Goal: Information Seeking & Learning: Learn about a topic

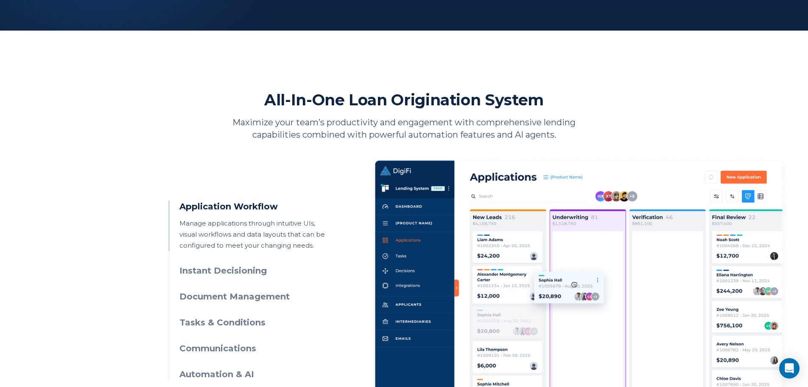
scroll to position [297, 0]
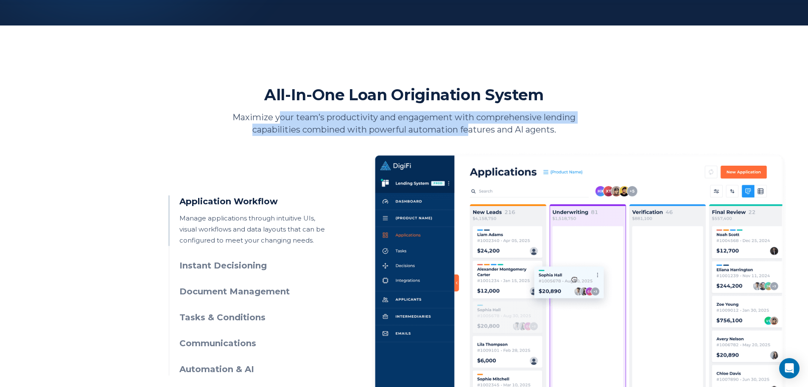
drag, startPoint x: 278, startPoint y: 120, endPoint x: 466, endPoint y: 128, distance: 188.2
click at [466, 128] on p "Maximize your team’s productivity and engagement with comprehensive lending cap…" at bounding box center [404, 123] width 369 height 25
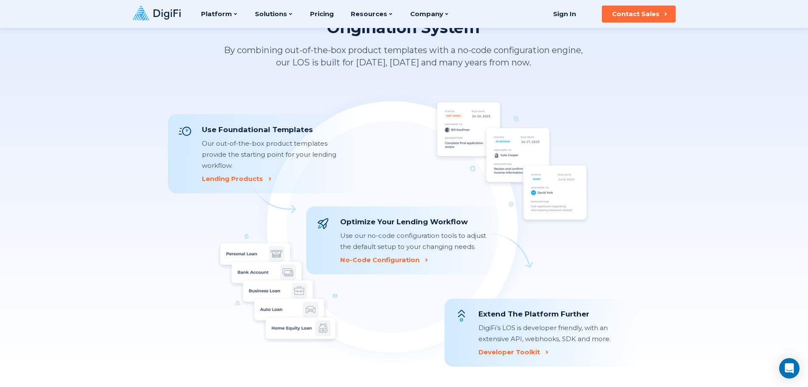
scroll to position [805, 0]
drag, startPoint x: 377, startPoint y: 9, endPoint x: 538, endPoint y: 33, distance: 162.1
click at [538, 33] on div "DigiFi is the Never-Legacy Loan Origination System By combining out-of-the-box …" at bounding box center [403, 34] width 471 height 70
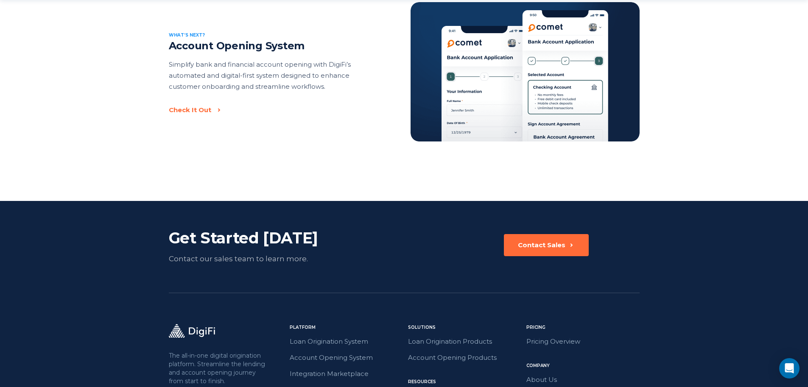
scroll to position [1824, 0]
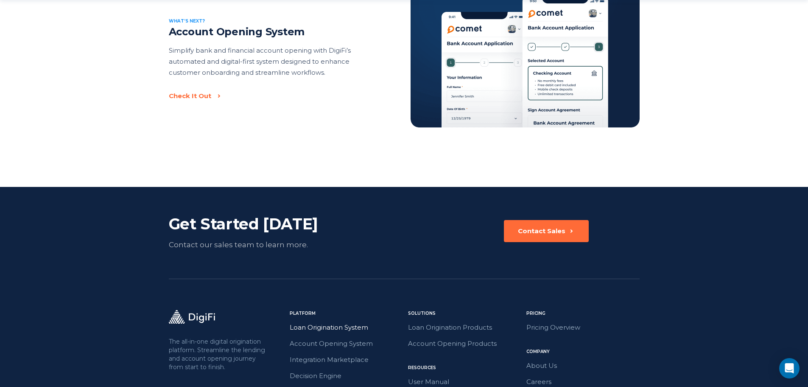
click at [355, 322] on link "Loan Origination System" at bounding box center [346, 327] width 113 height 11
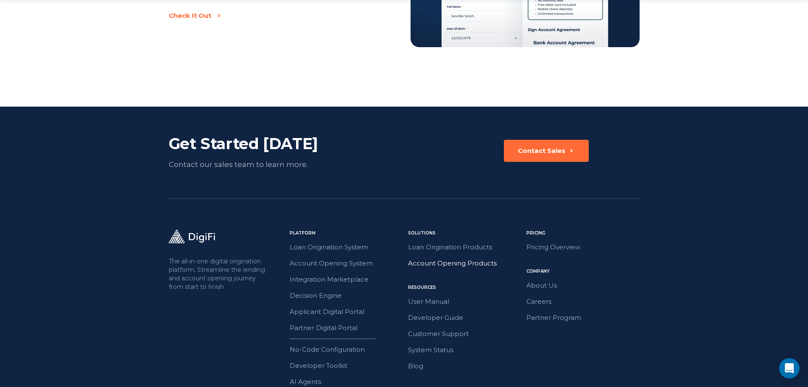
scroll to position [1909, 0]
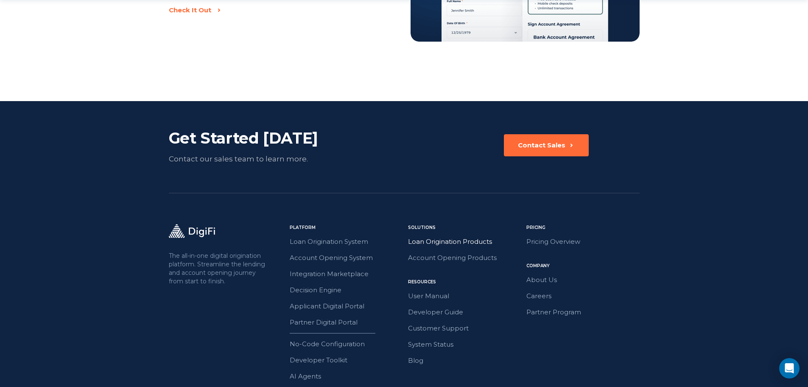
click at [460, 236] on link "Loan Origination Products" at bounding box center [464, 241] width 113 height 11
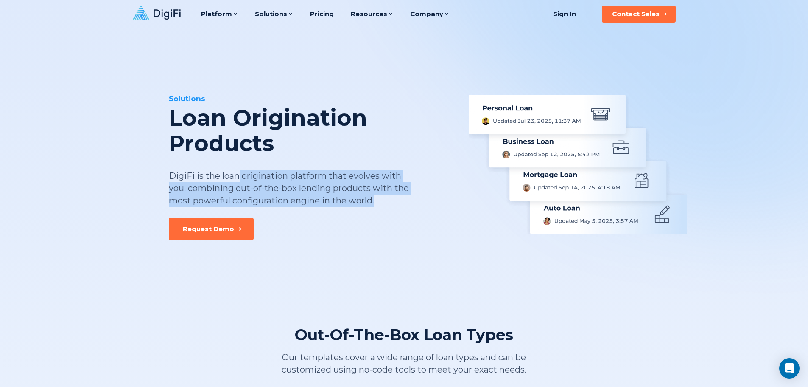
drag, startPoint x: 238, startPoint y: 175, endPoint x: 401, endPoint y: 202, distance: 165.1
click at [397, 205] on div "DigiFi is the loan origination platform that evolves with you, combining out-of…" at bounding box center [289, 188] width 241 height 37
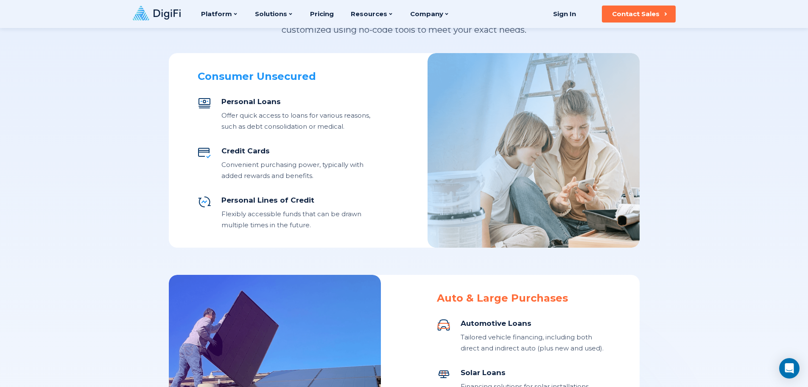
scroll to position [127, 0]
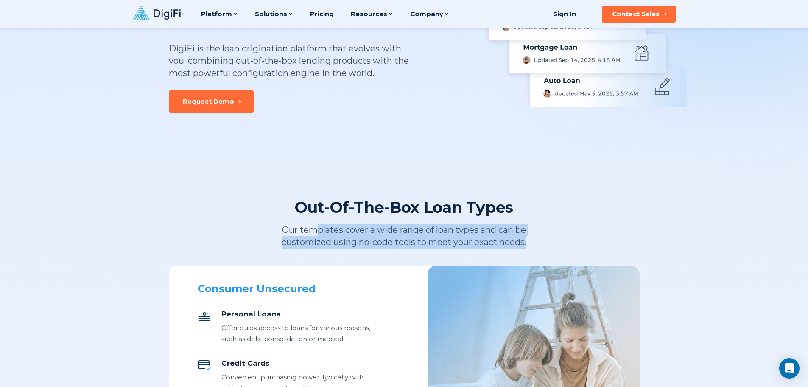
drag, startPoint x: 318, startPoint y: 232, endPoint x: 548, endPoint y: 248, distance: 230.9
click at [548, 248] on div "Our templates cover a wide range of loan types and can be customized using no-c…" at bounding box center [404, 236] width 315 height 25
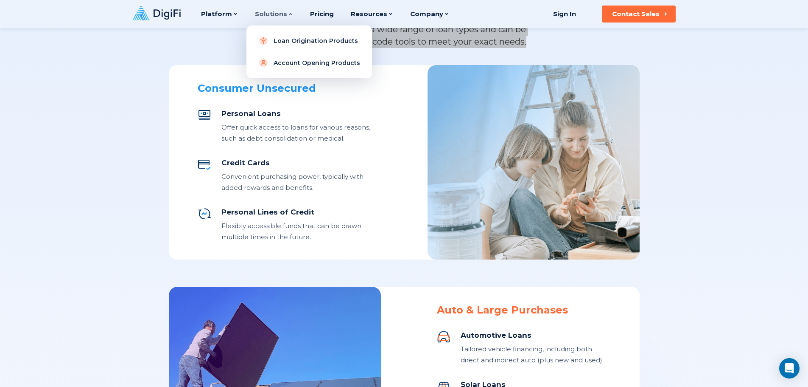
scroll to position [251, 0]
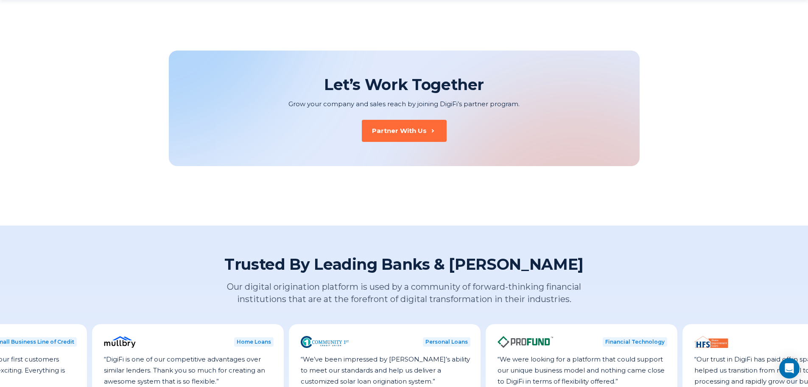
scroll to position [1046, 0]
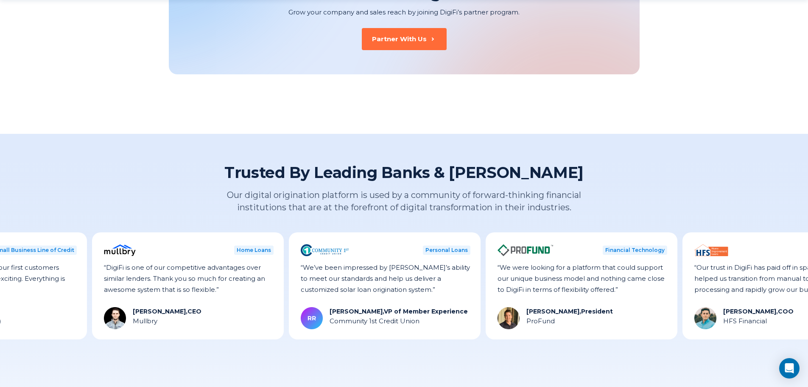
drag, startPoint x: 489, startPoint y: 311, endPoint x: 542, endPoint y: 304, distance: 53.5
copy div "[PERSON_NAME],"
